Goal: Information Seeking & Learning: Learn about a topic

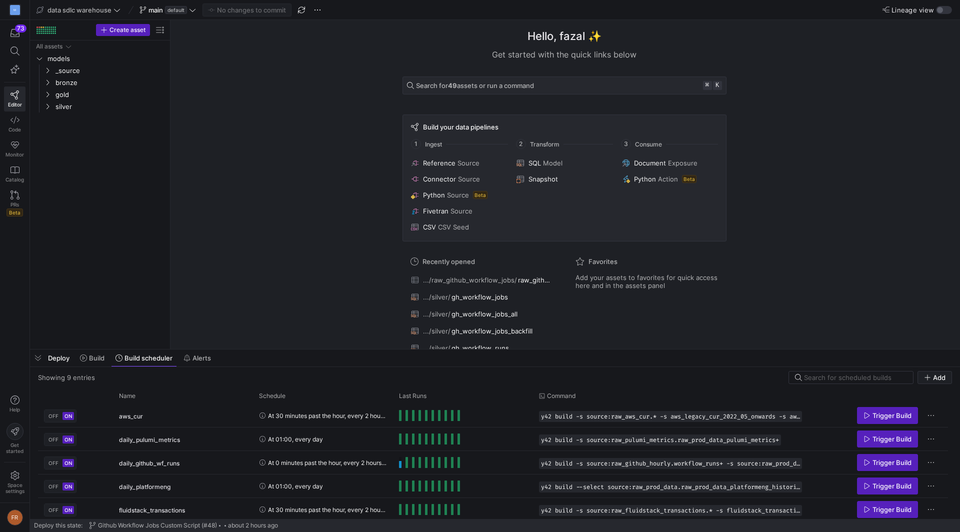
scroll to position [95, 0]
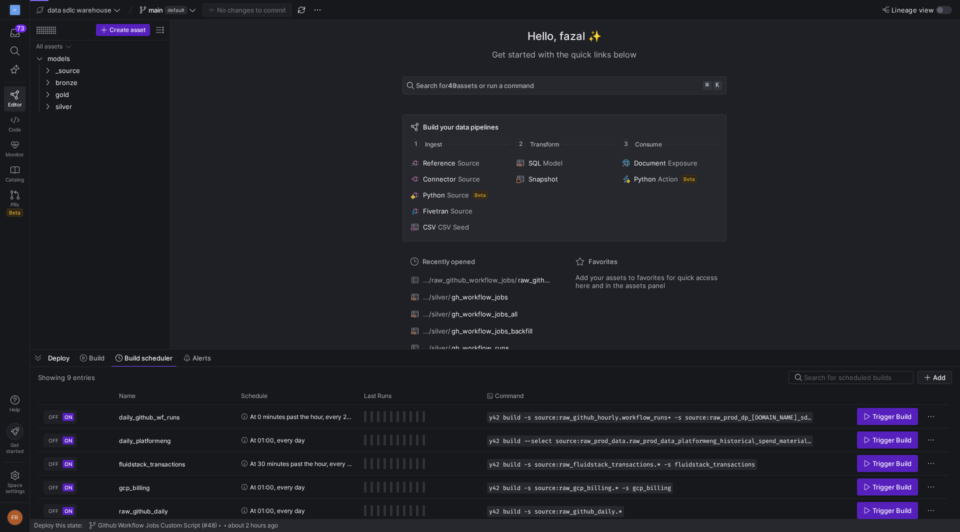
scroll to position [95, 0]
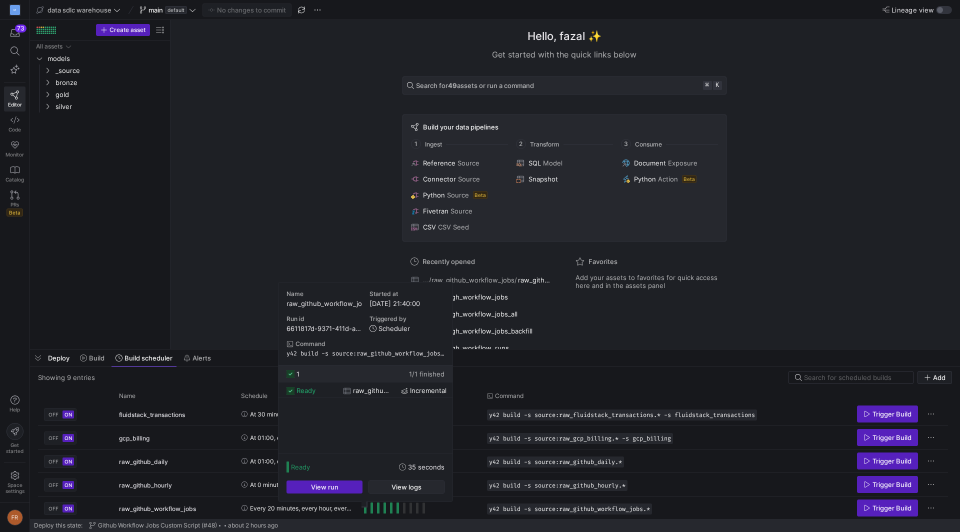
click at [407, 486] on span "View logs" at bounding box center [406, 487] width 30 height 8
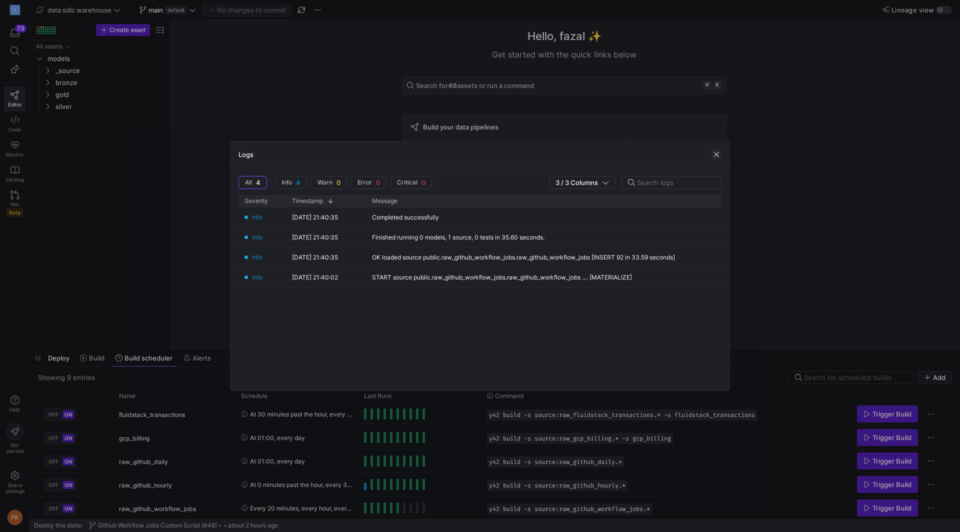
click at [718, 152] on span "button" at bounding box center [716, 154] width 10 height 10
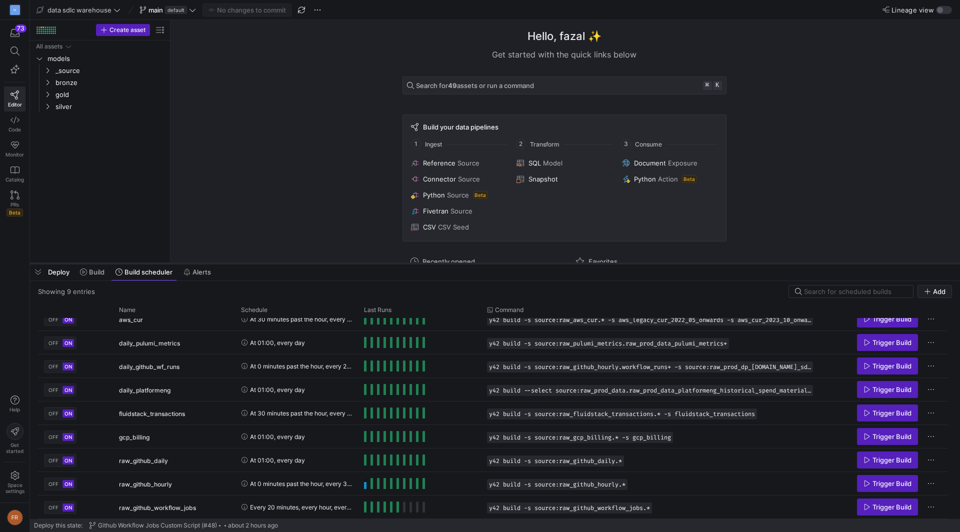
scroll to position [10, 0]
drag, startPoint x: 241, startPoint y: 349, endPoint x: 266, endPoint y: 263, distance: 89.1
click at [266, 263] on div at bounding box center [495, 263] width 930 height 4
click at [198, 509] on div "raw_github_workflow_jobs" at bounding box center [174, 507] width 110 height 23
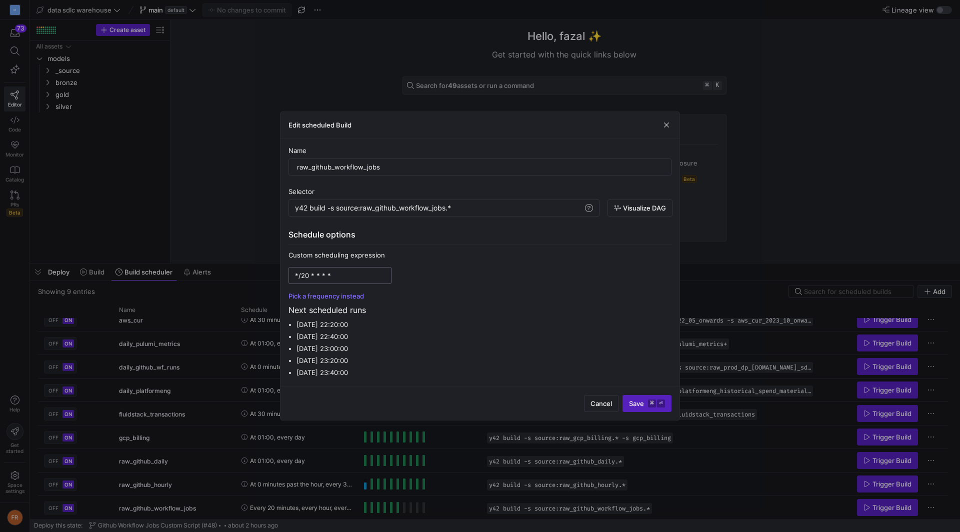
click at [303, 274] on input "*/20 * * * *" at bounding box center [340, 275] width 90 height 8
click at [177, 203] on div at bounding box center [480, 266] width 960 height 532
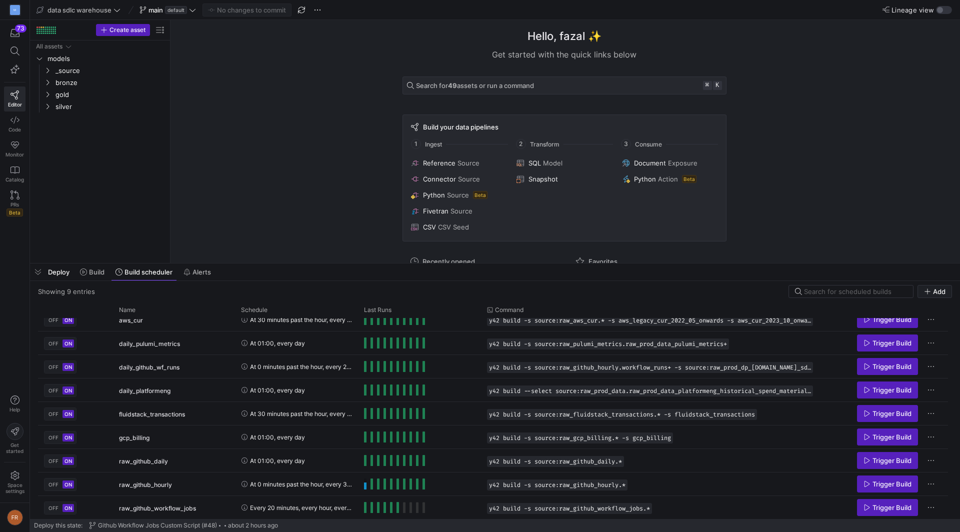
click at [929, 11] on span "Lineage view" at bounding box center [912, 10] width 42 height 8
click at [936, 11] on button "Lineage view" at bounding box center [944, 10] width 16 height 8
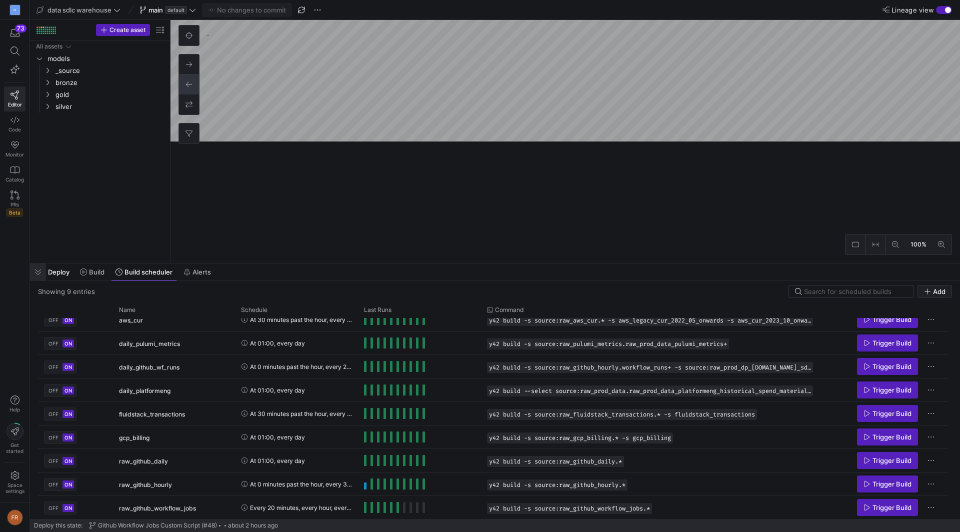
click at [36, 269] on span "button" at bounding box center [38, 271] width 16 height 17
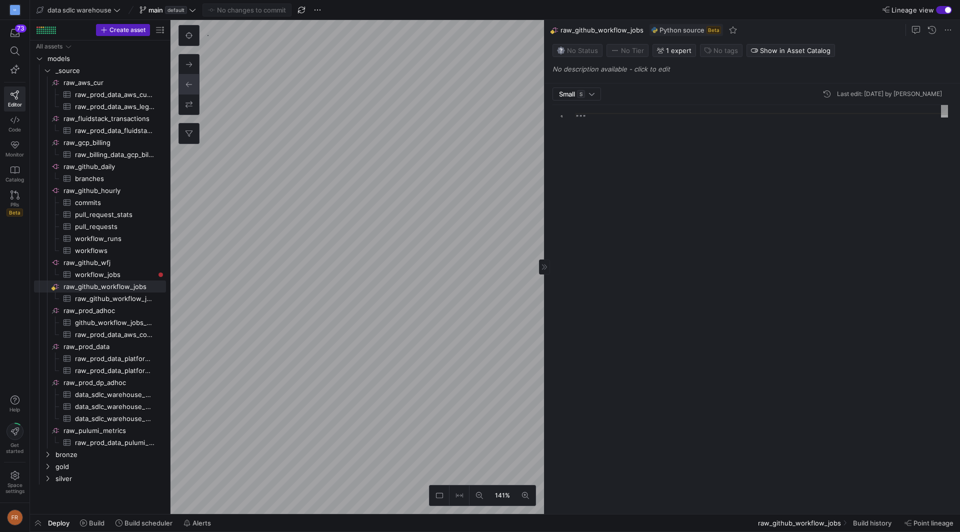
scroll to position [90, 0]
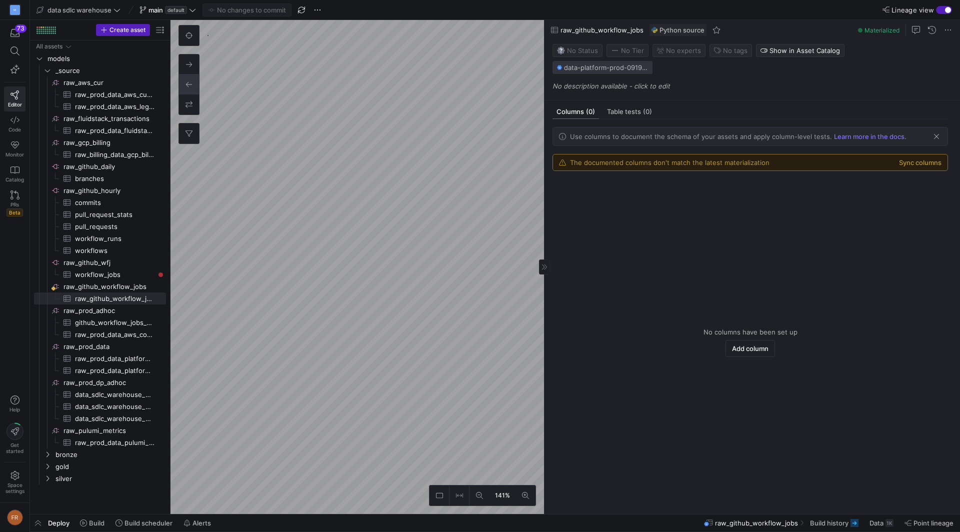
click at [648, 63] on span "data-platform-prod-09192c4 / data_sdlc_warehouse_main / source__raw_github_work…" at bounding box center [606, 67] width 84 height 8
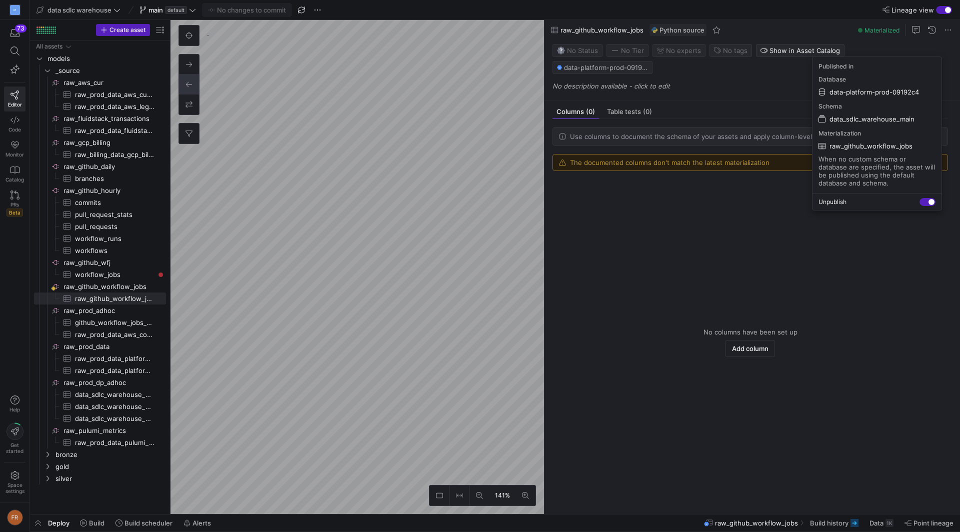
click at [770, 74] on div at bounding box center [480, 266] width 960 height 532
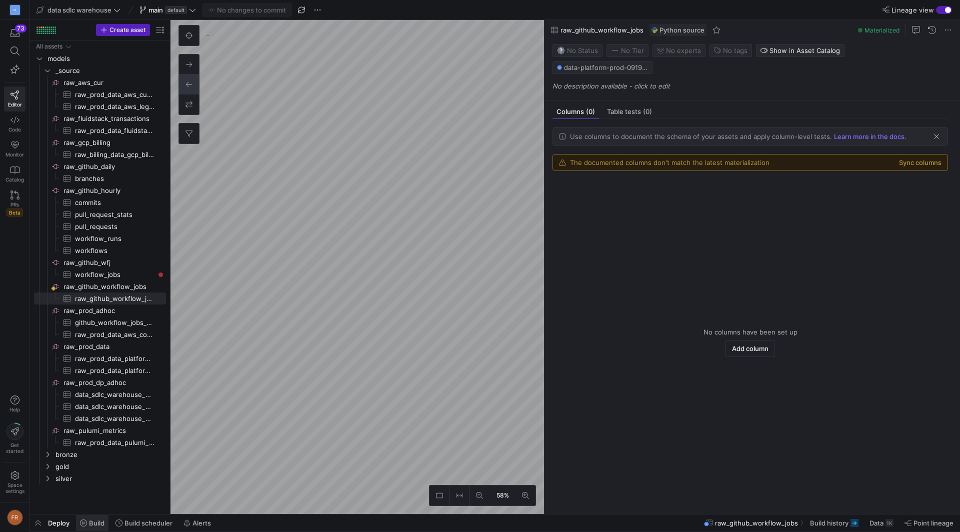
click at [93, 523] on span "Build" at bounding box center [96, 523] width 15 height 8
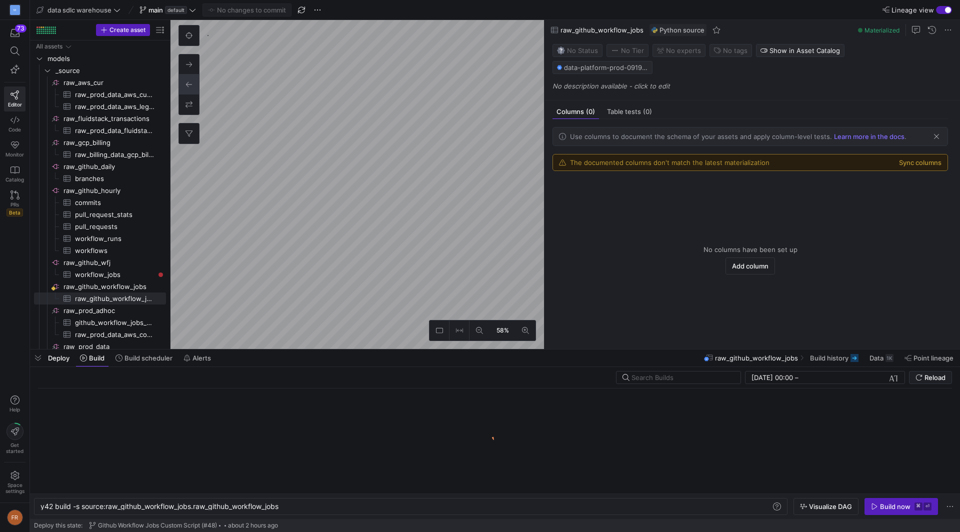
scroll to position [0, 241]
click at [144, 360] on span "Build scheduler" at bounding box center [148, 358] width 48 height 8
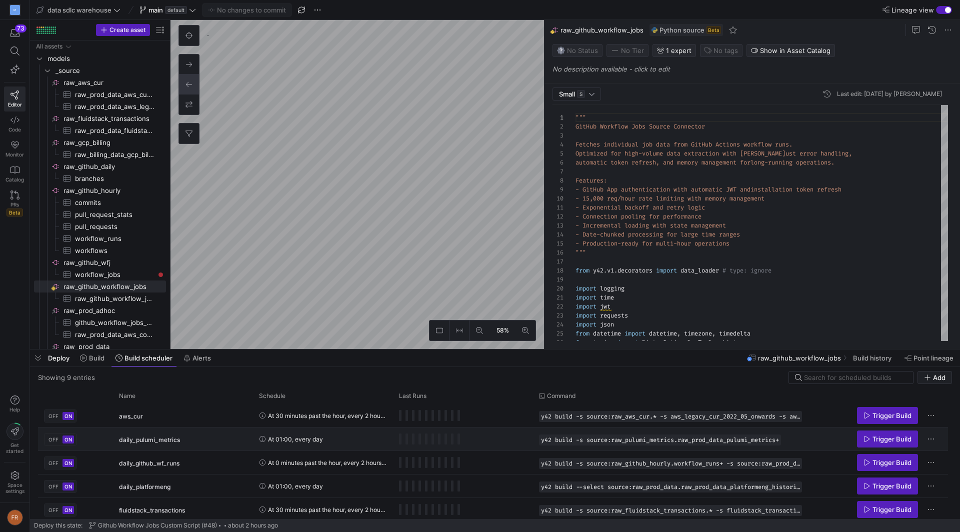
scroll to position [95, 0]
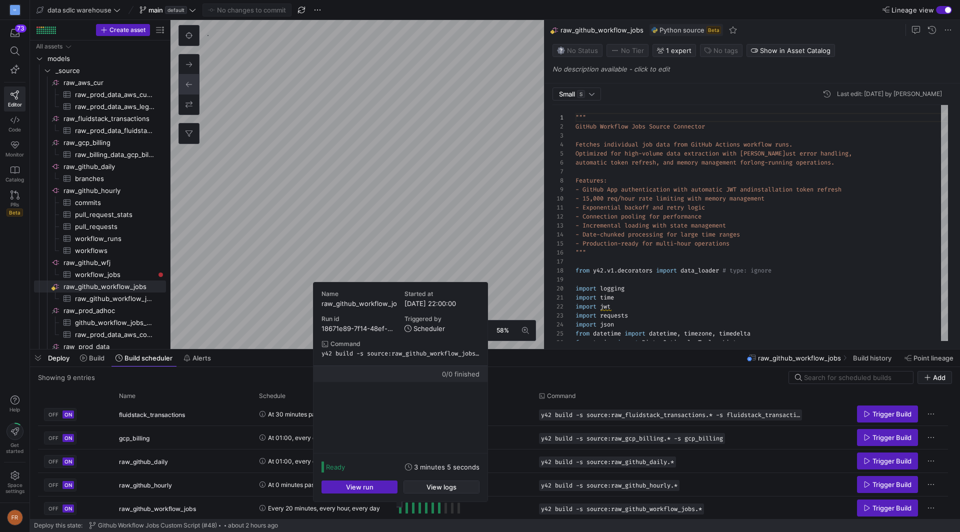
click at [439, 484] on span "View logs" at bounding box center [441, 487] width 30 height 8
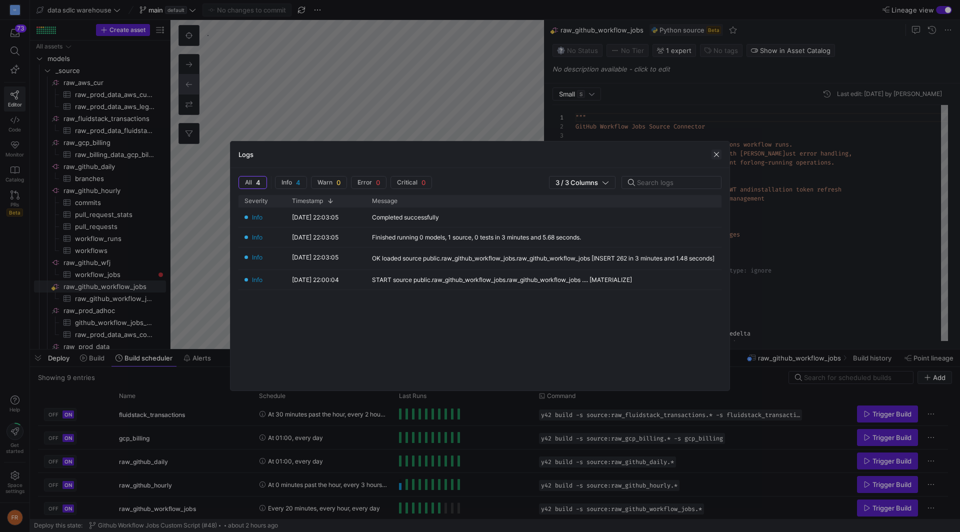
click at [719, 157] on span "button" at bounding box center [716, 154] width 10 height 10
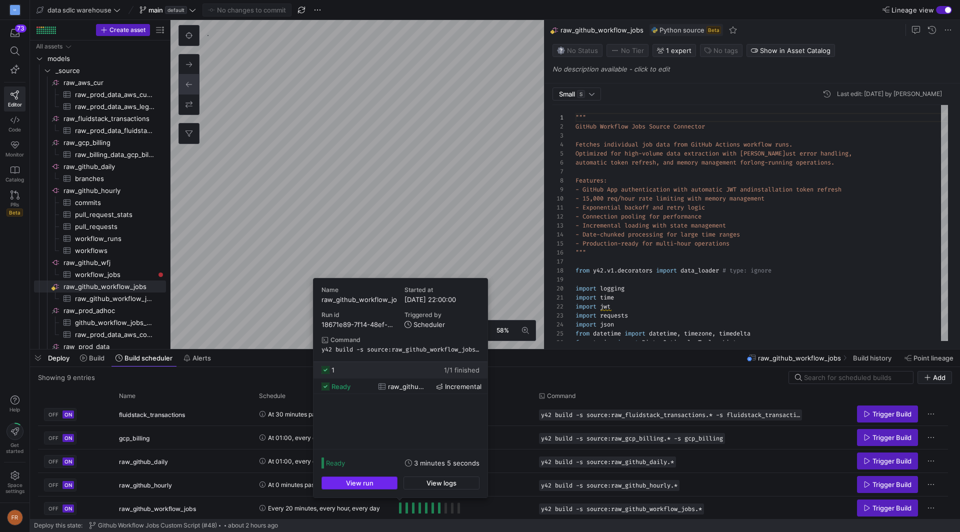
click at [373, 481] on span "button" at bounding box center [359, 483] width 75 height 12
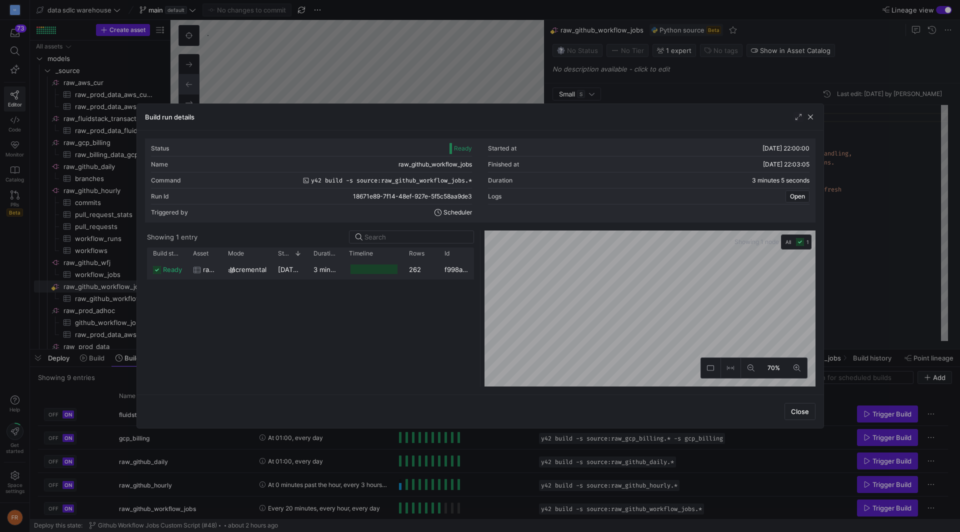
click at [348, 274] on div at bounding box center [373, 268] width 60 height 19
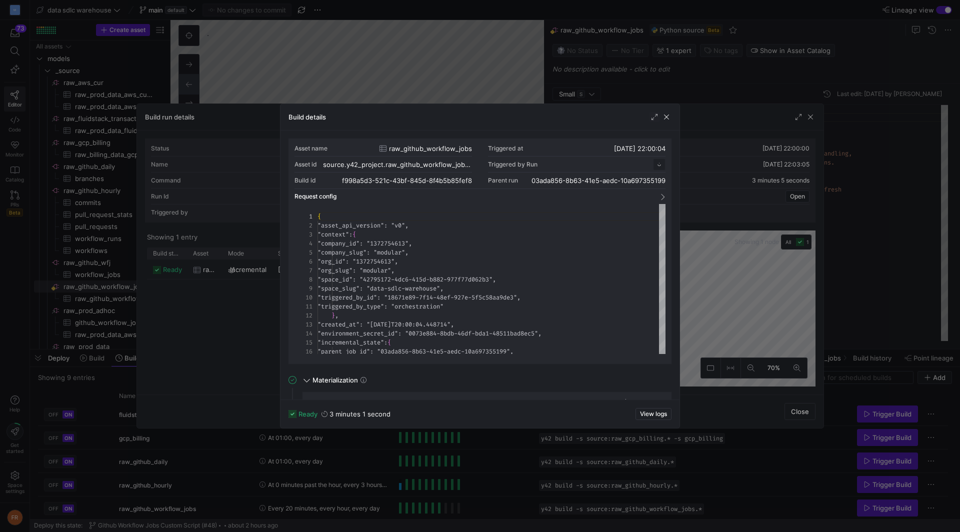
scroll to position [90, 0]
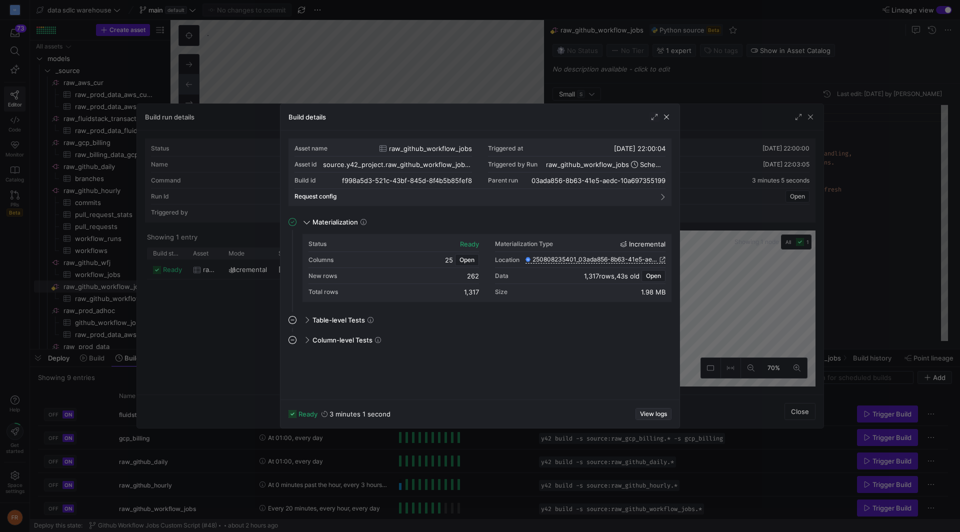
click at [651, 413] on span "View logs" at bounding box center [653, 413] width 27 height 7
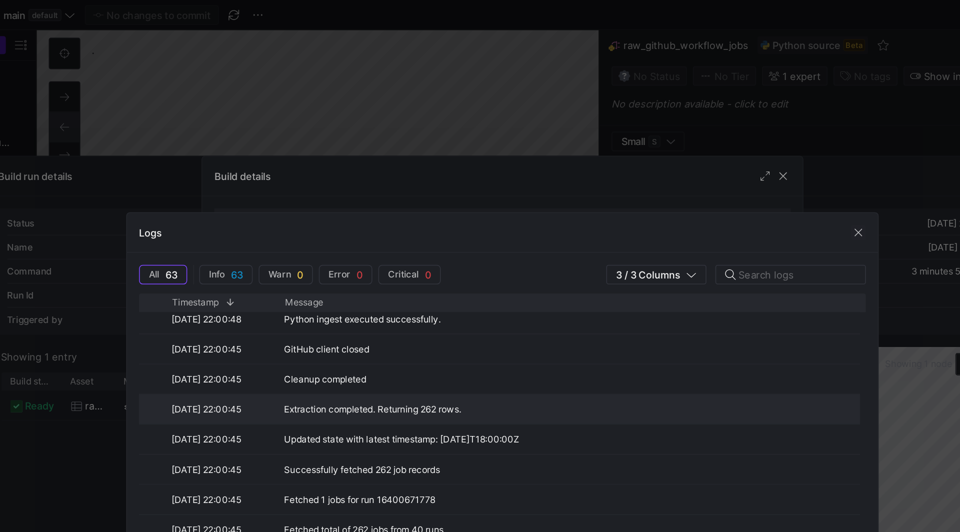
scroll to position [88, 0]
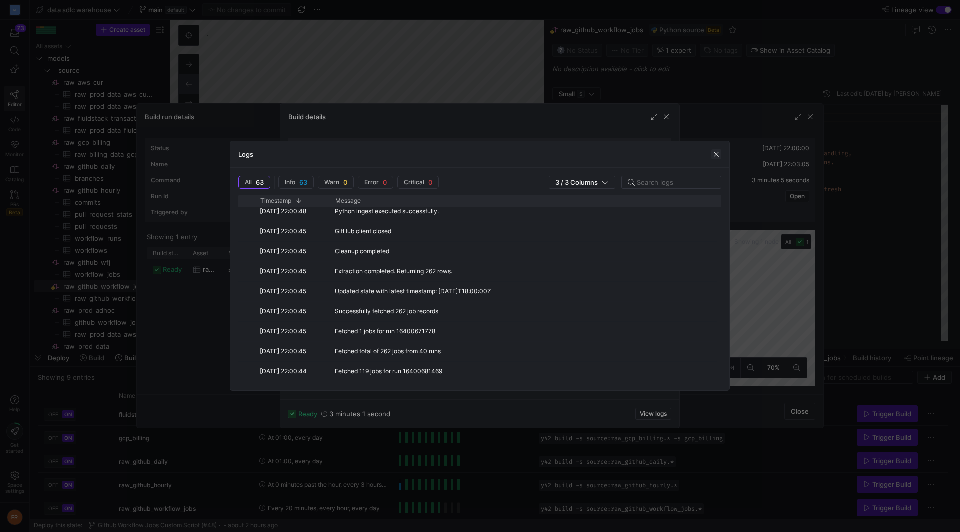
click at [718, 153] on span "button" at bounding box center [716, 154] width 10 height 10
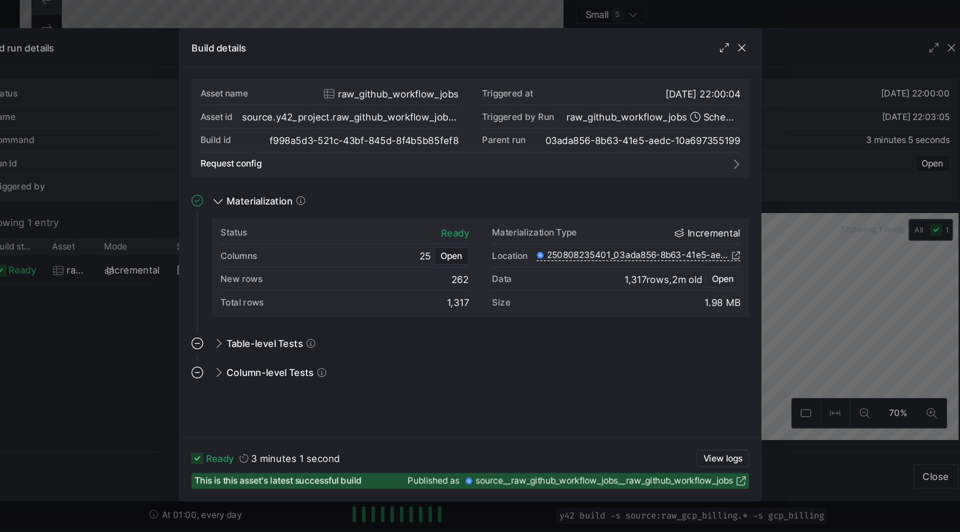
click at [654, 275] on span "Open" at bounding box center [653, 275] width 15 height 7
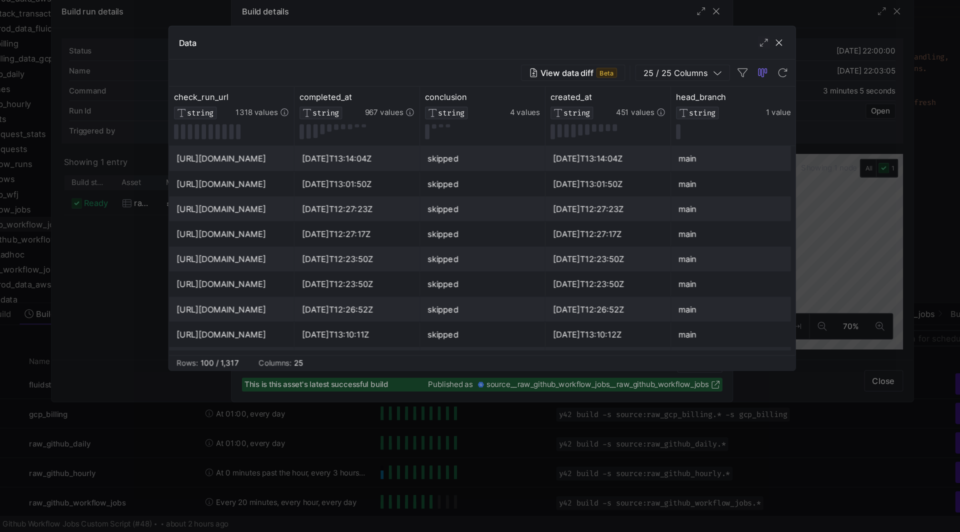
scroll to position [0, 0]
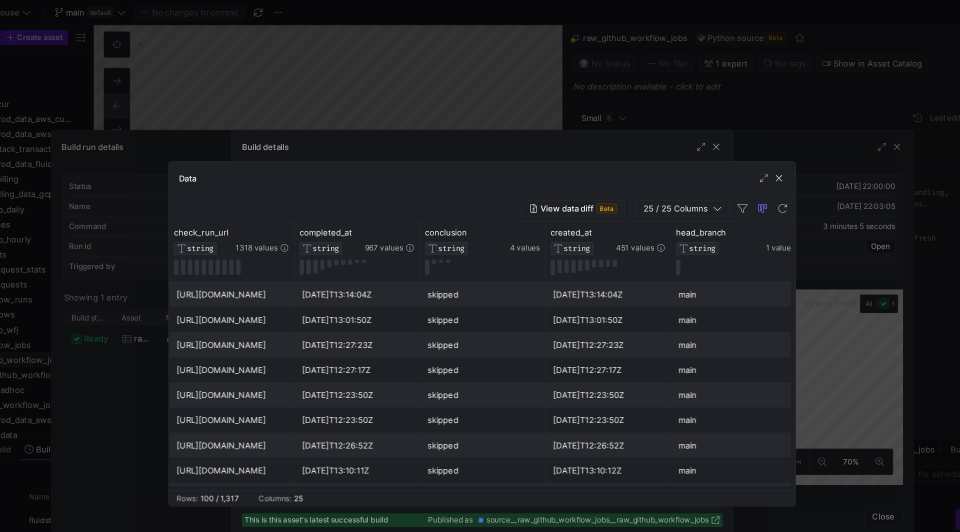
click at [727, 74] on div at bounding box center [480, 266] width 960 height 532
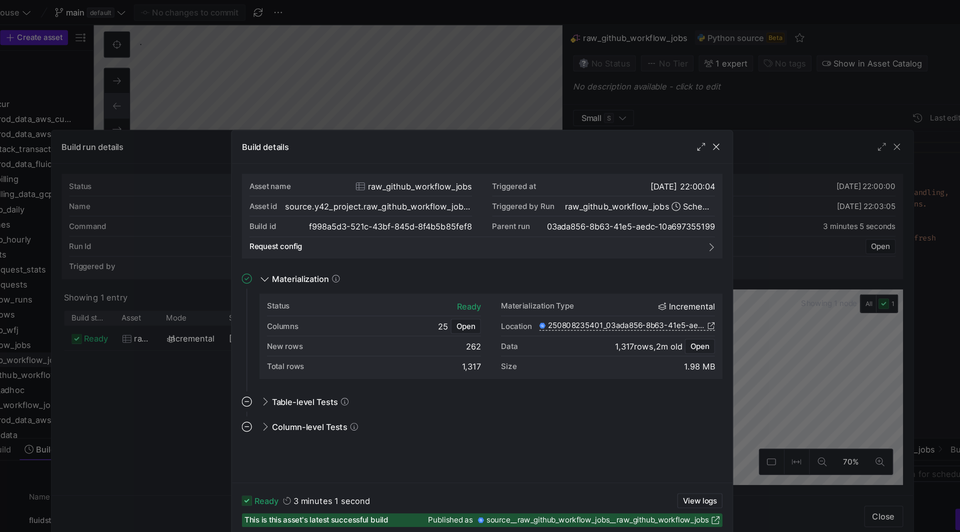
click at [710, 83] on div at bounding box center [480, 266] width 960 height 532
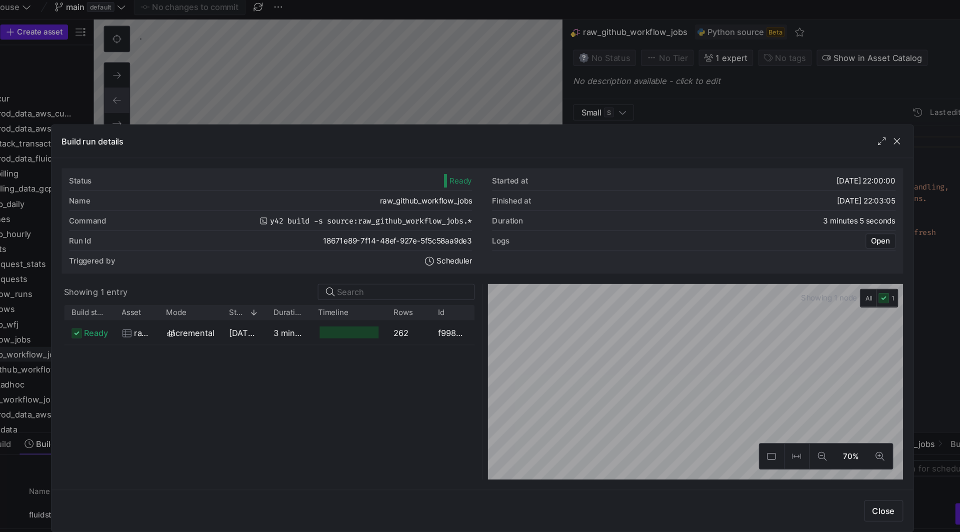
click at [489, 91] on div at bounding box center [480, 266] width 960 height 532
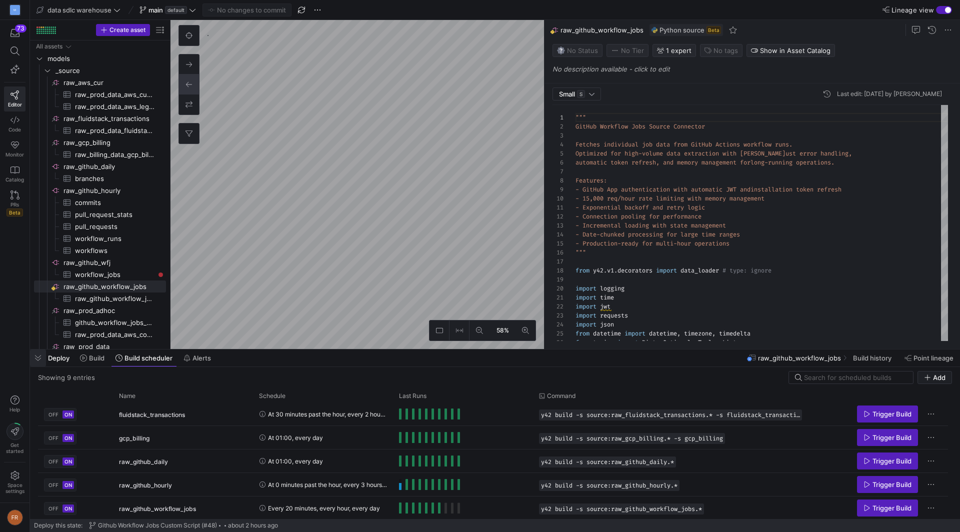
click at [39, 359] on span "button" at bounding box center [38, 357] width 16 height 17
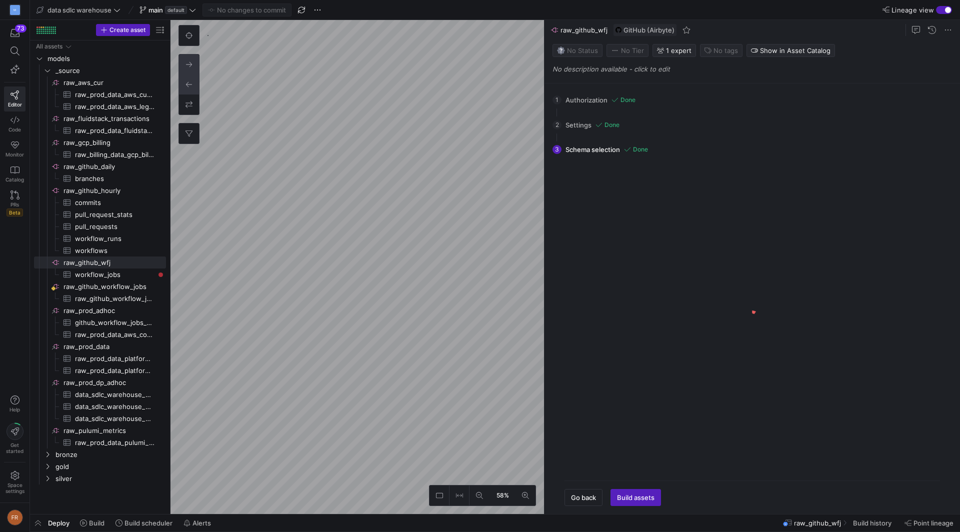
click at [190, 64] on icon at bounding box center [189, 63] width 6 height 5
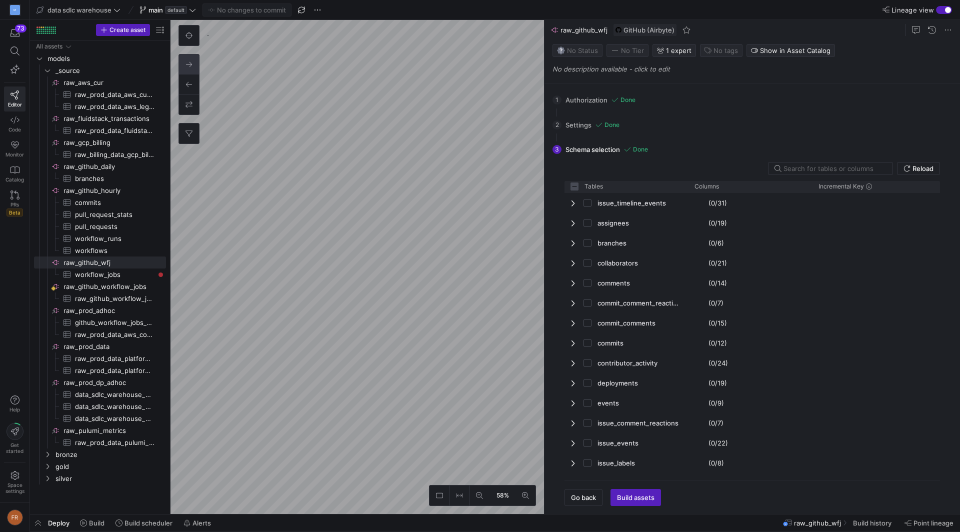
checkbox input "false"
click at [189, 63] on icon at bounding box center [189, 63] width 6 height 5
click at [186, 84] on icon at bounding box center [188, 84] width 7 height 7
click at [187, 101] on icon at bounding box center [188, 104] width 7 height 7
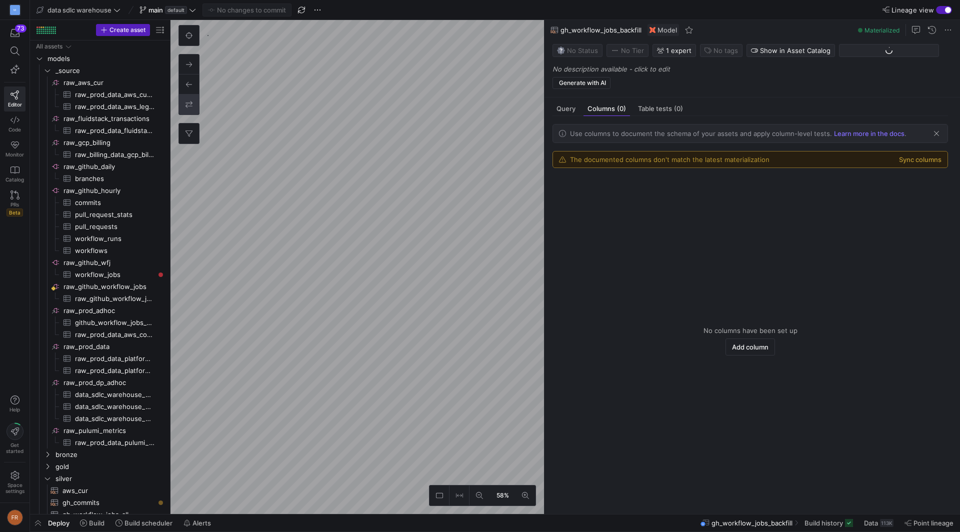
scroll to position [18, 0]
